Goal: Transaction & Acquisition: Purchase product/service

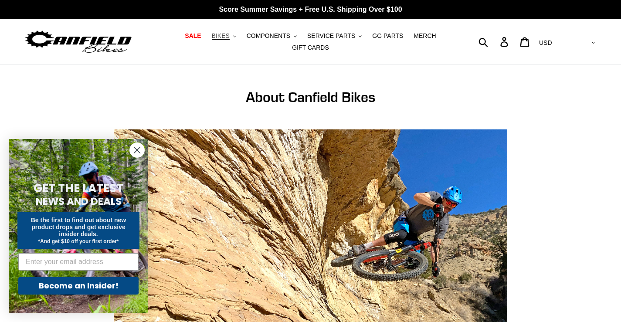
click at [212, 37] on span "BIKES" at bounding box center [221, 35] width 18 height 7
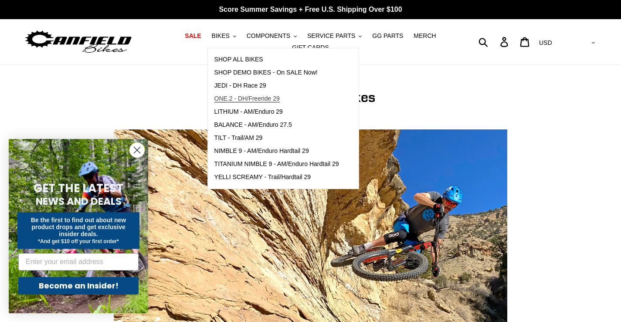
click at [234, 101] on span "ONE.2 - DH/Freeride 29" at bounding box center [246, 98] width 65 height 7
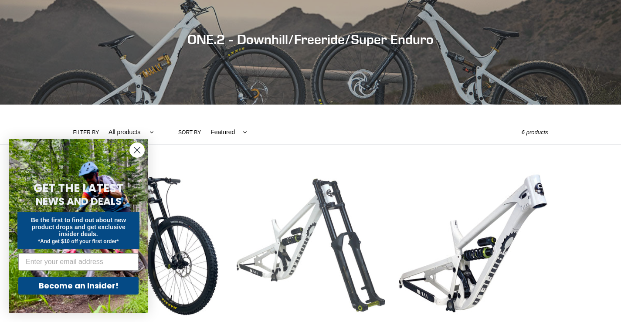
scroll to position [131, 0]
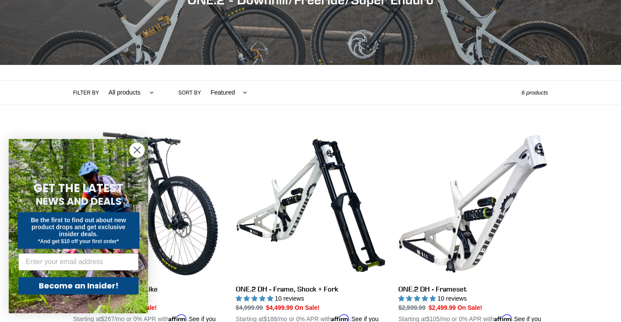
click at [139, 150] on circle "Close dialog" at bounding box center [137, 150] width 14 height 14
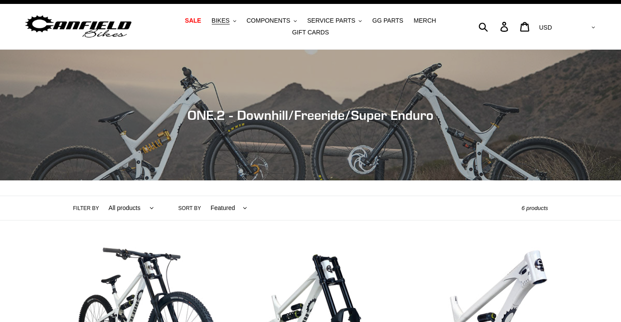
scroll to position [0, 0]
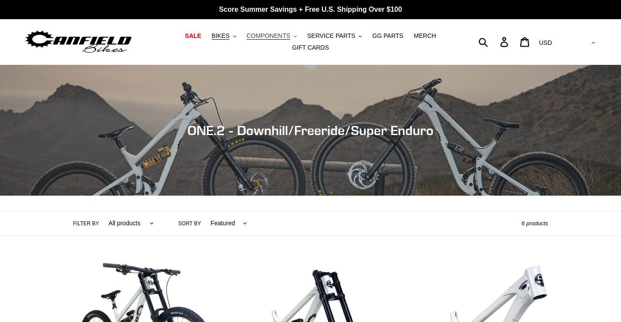
click at [259, 40] on span "COMPONENTS" at bounding box center [269, 35] width 44 height 7
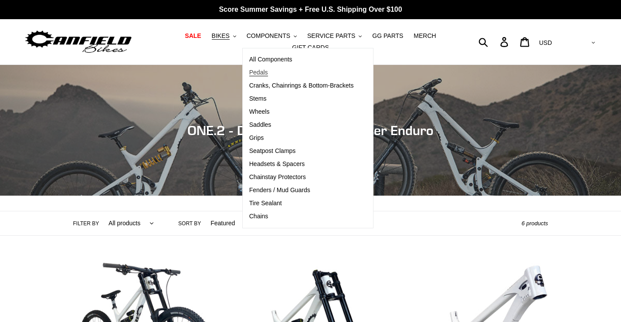
click at [249, 76] on span "Pedals" at bounding box center [258, 72] width 19 height 7
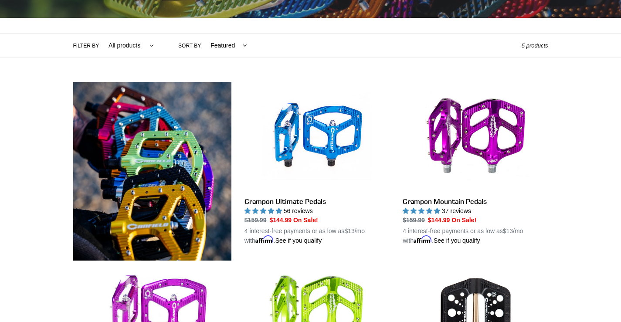
scroll to position [174, 0]
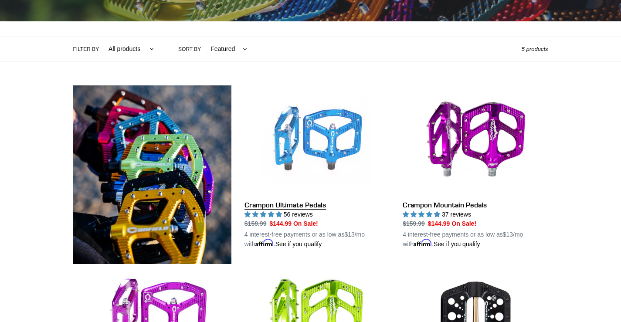
click at [295, 203] on link "Crampon Ultimate Pedals" at bounding box center [316, 166] width 145 height 163
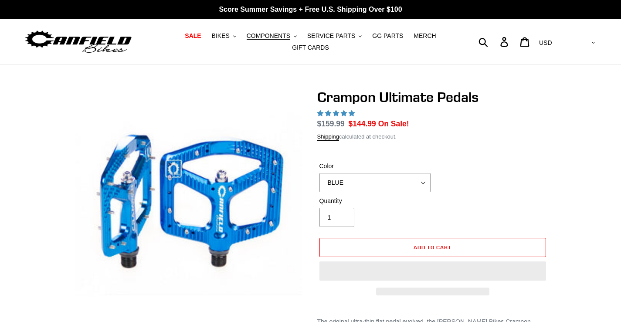
select select "highest-rating"
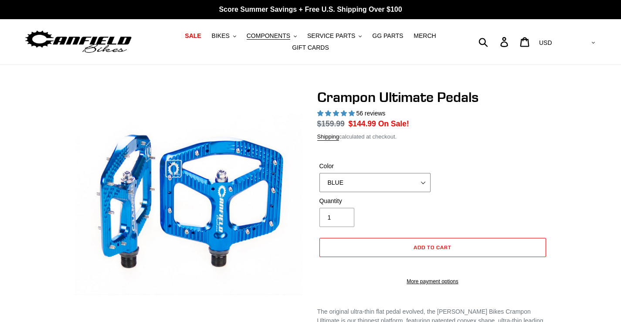
click at [421, 176] on div "Color BLUE RED PURPLE STEALTH BRONZE GREY [GEOGRAPHIC_DATA] BLACK POLISHED [GEO…" at bounding box center [374, 177] width 115 height 30
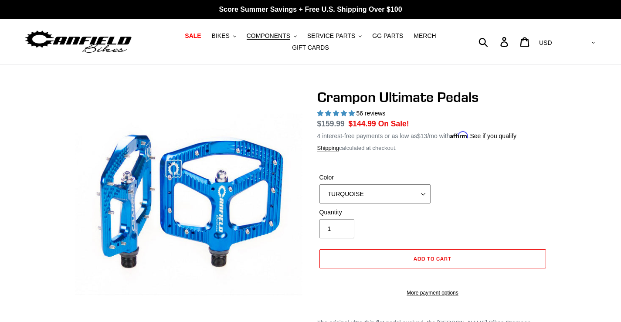
click at [319, 184] on select "BLUE RED PURPLE STEALTH BRONZE GREY [GEOGRAPHIC_DATA] BLACK POLISHED [GEOGRAPHI…" at bounding box center [374, 193] width 111 height 19
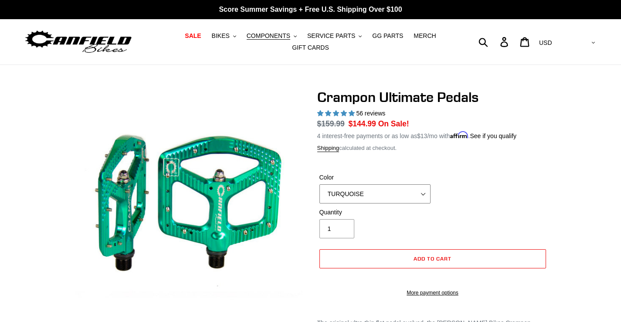
click at [422, 186] on select "BLUE RED PURPLE STEALTH BRONZE GREY [GEOGRAPHIC_DATA] BLACK POLISHED [GEOGRAPHI…" at bounding box center [374, 193] width 111 height 19
click at [319, 184] on select "BLUE RED PURPLE STEALTH BRONZE GREY [GEOGRAPHIC_DATA] BLACK POLISHED [GEOGRAPHI…" at bounding box center [374, 193] width 111 height 19
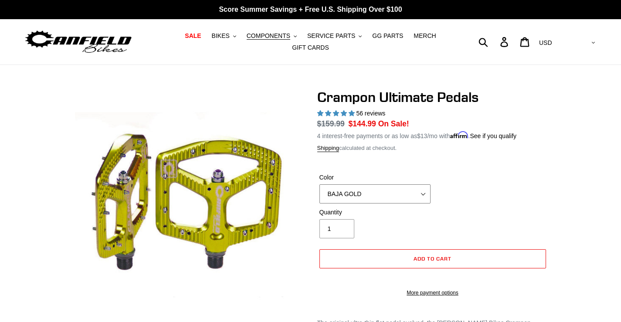
click at [417, 187] on select "BLUE RED PURPLE STEALTH BRONZE GREY [GEOGRAPHIC_DATA] BLACK POLISHED [GEOGRAPHI…" at bounding box center [374, 193] width 111 height 19
select select "GOLD"
click at [319, 184] on select "BLUE RED PURPLE STEALTH BRONZE GREY [GEOGRAPHIC_DATA] BLACK POLISHED [GEOGRAPHI…" at bounding box center [374, 193] width 111 height 19
